Goal: Consume media (video, audio): Consume media (video, audio)

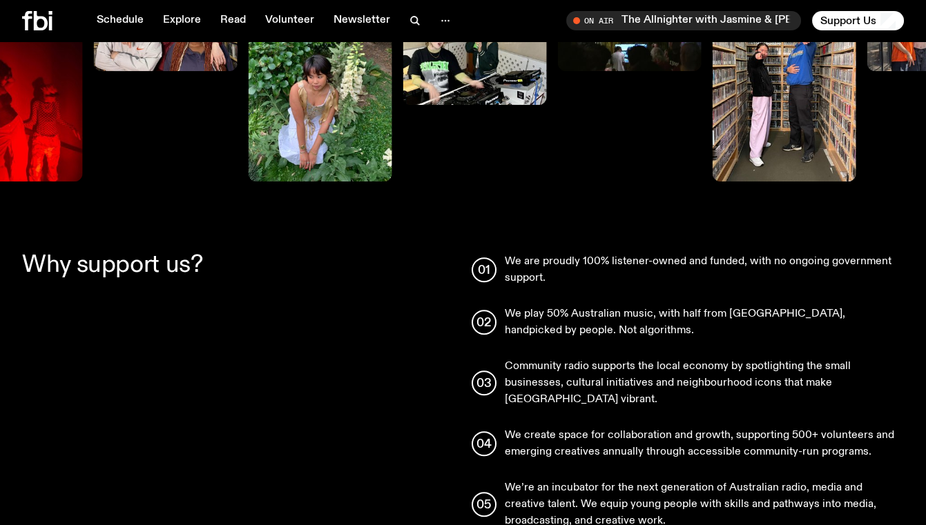
scroll to position [1646, 0]
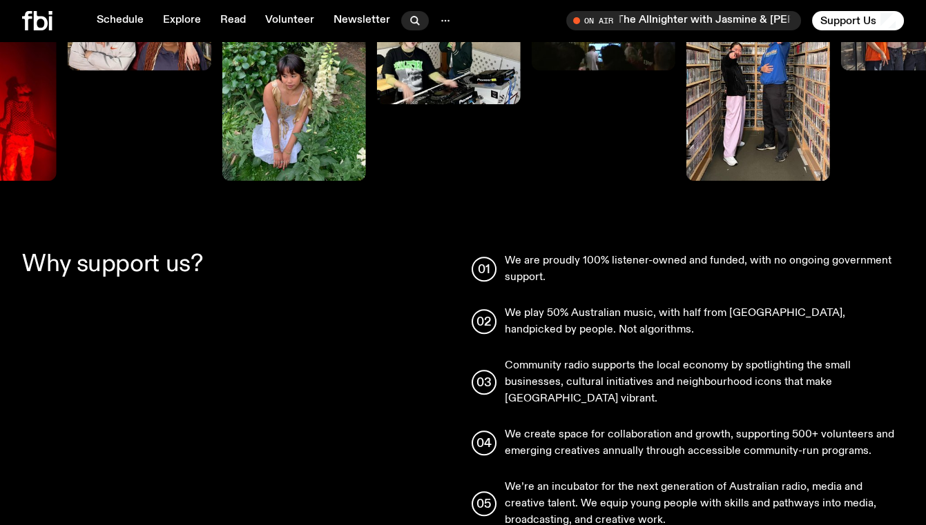
click at [407, 14] on icon "button" at bounding box center [415, 20] width 17 height 17
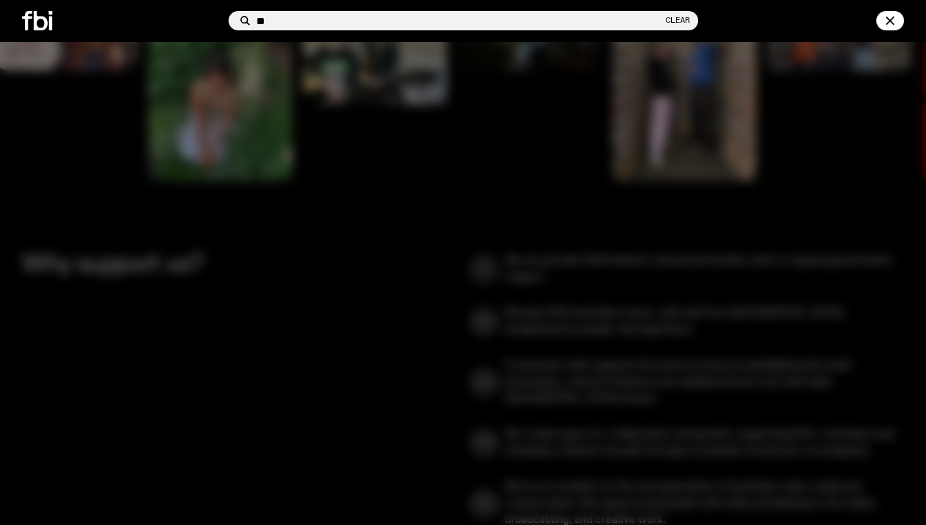
type input "**"
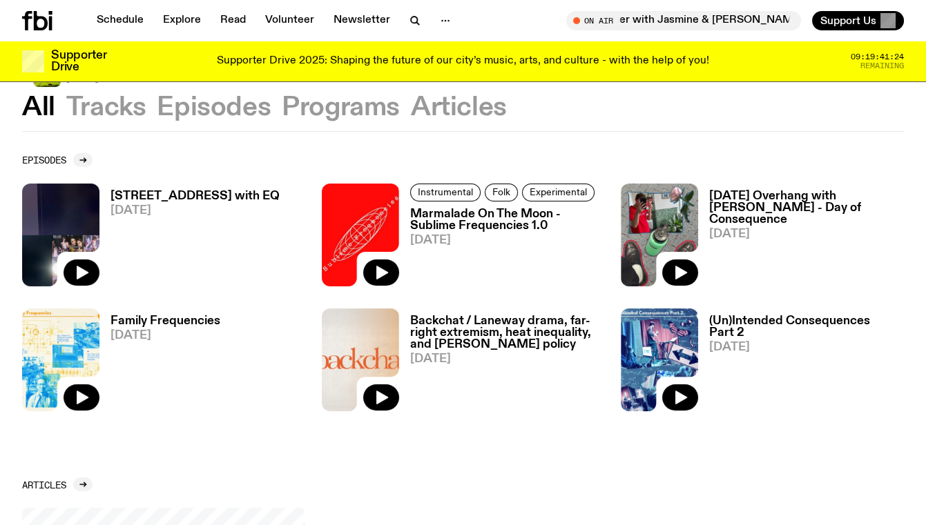
scroll to position [465, 0]
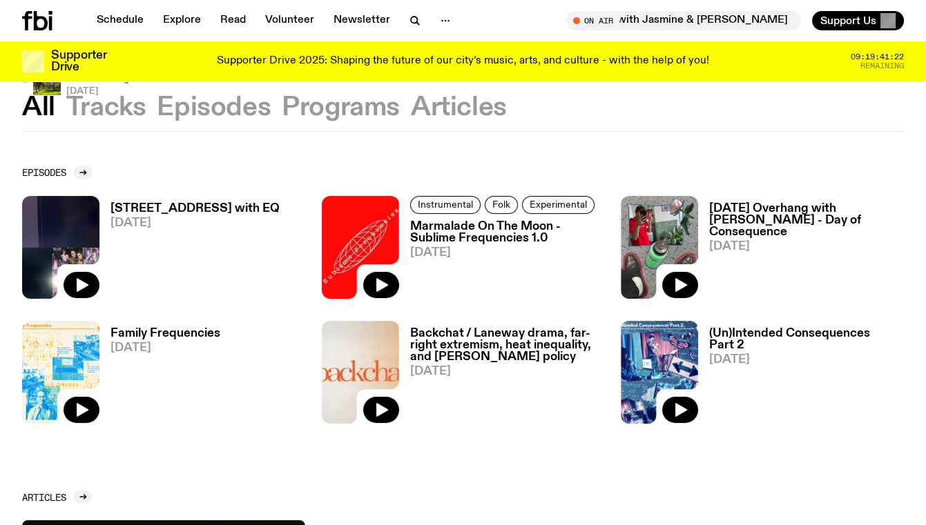
click at [96, 247] on img at bounding box center [60, 247] width 77 height 103
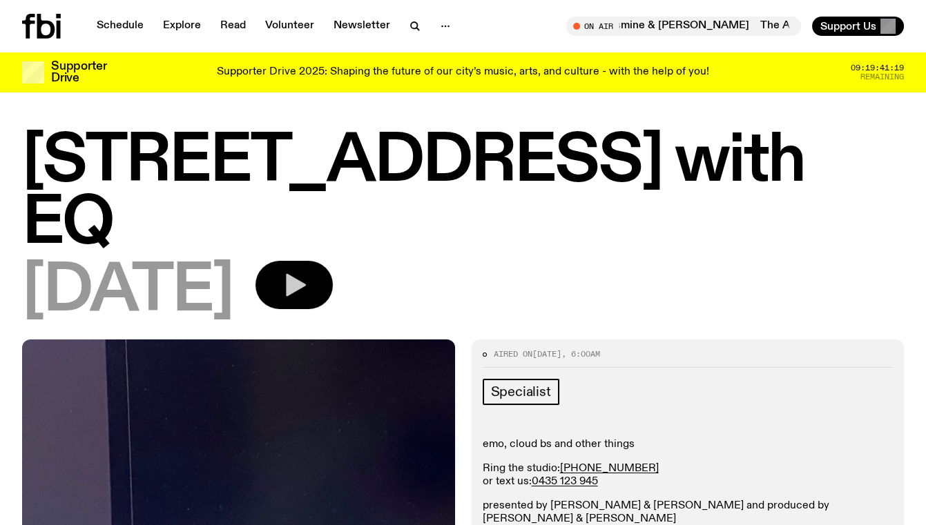
click at [333, 261] on button "button" at bounding box center [293, 285] width 77 height 48
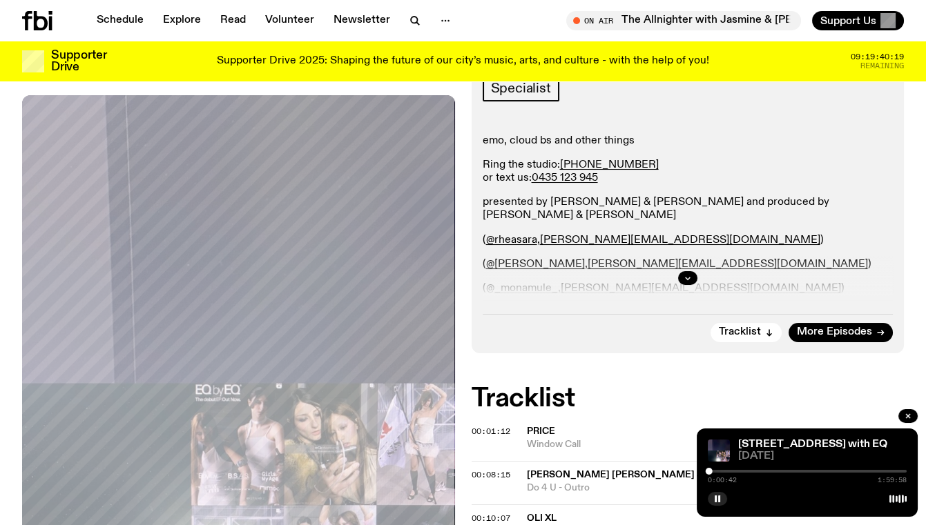
scroll to position [348, 0]
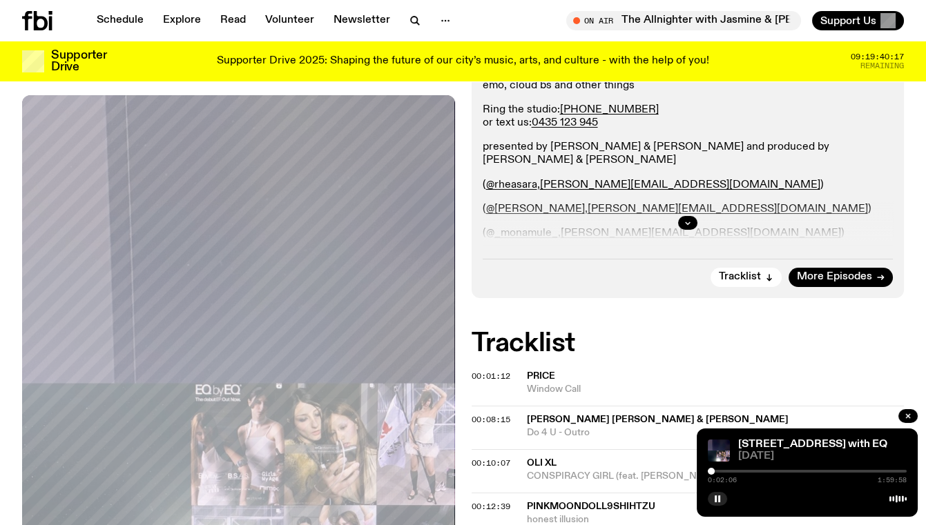
click at [711, 469] on div at bounding box center [711, 471] width 7 height 7
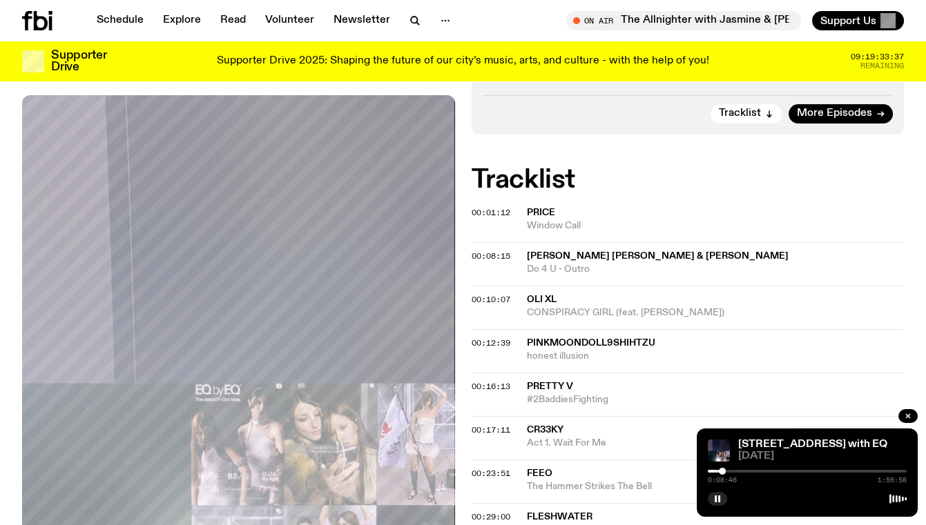
scroll to position [531, 0]
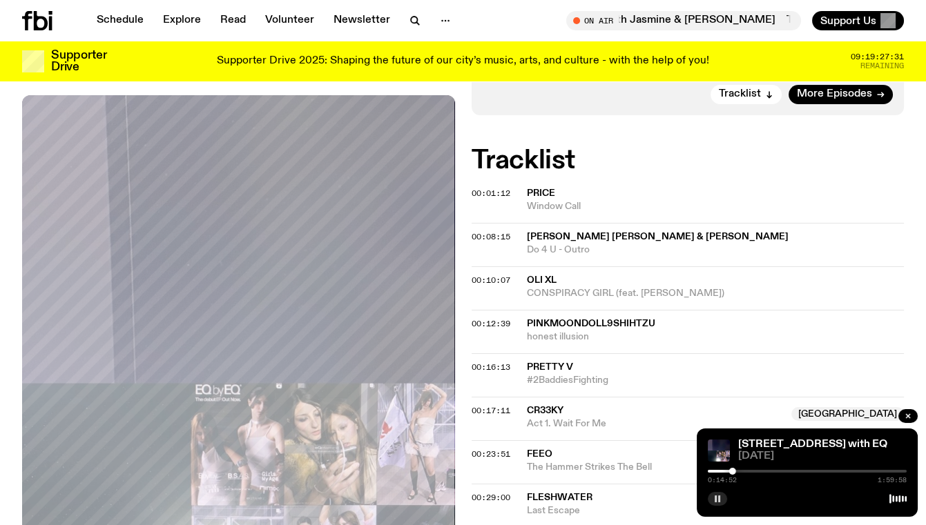
click at [711, 500] on button "button" at bounding box center [717, 499] width 19 height 14
